Goal: Task Accomplishment & Management: Manage account settings

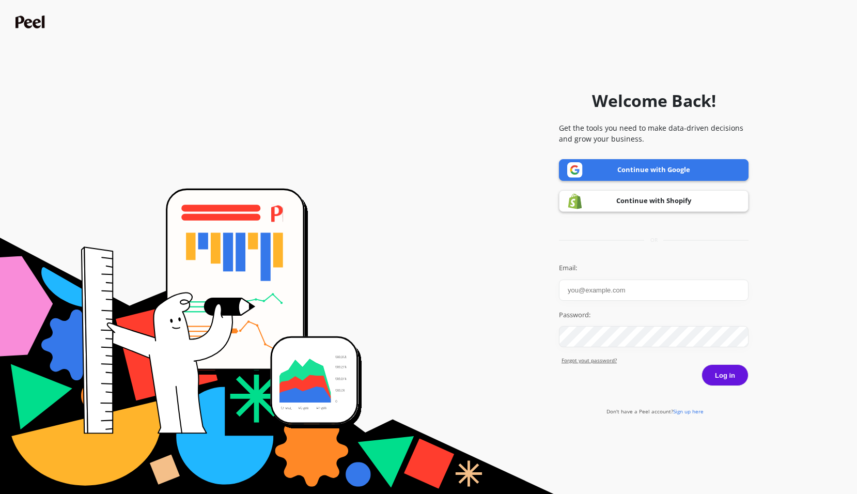
click at [590, 290] on input "Email:" at bounding box center [653, 289] width 189 height 21
click at [680, 291] on input "Email:" at bounding box center [653, 289] width 189 height 21
click at [811, 311] on form "Welcome Back! Get the tools you need to make data-driven decisions and grow you…" at bounding box center [428, 246] width 846 height 483
click at [642, 290] on input "Email:" at bounding box center [653, 289] width 189 height 21
paste input "[EMAIL_ADDRESS][DOMAIN_NAME]"
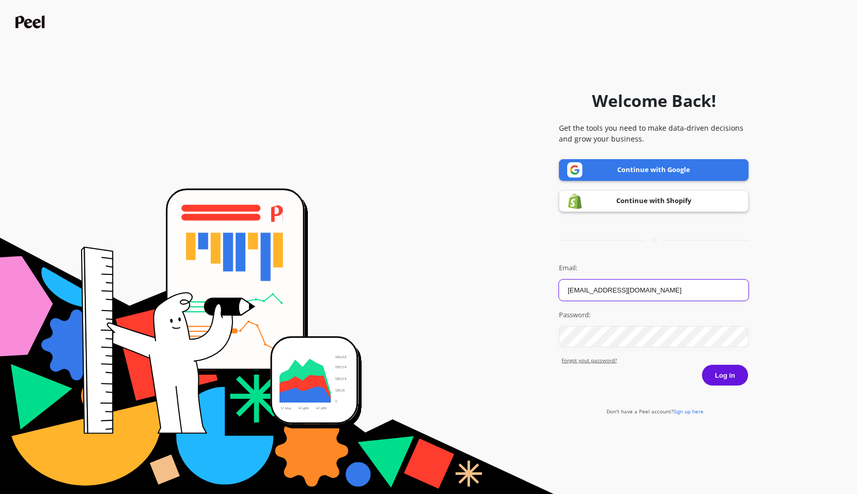
type input "[EMAIL_ADDRESS][DOMAIN_NAME]"
click at [848, 312] on form "Welcome Back! Get the tools you need to make data-driven decisions and grow you…" at bounding box center [428, 246] width 846 height 483
click at [835, 171] on form "Welcome Back! Get the tools you need to make data-driven decisions and grow you…" at bounding box center [428, 246] width 846 height 483
click at [722, 374] on button "Log in" at bounding box center [724, 375] width 47 height 22
